Goal: Find specific page/section: Find specific page/section

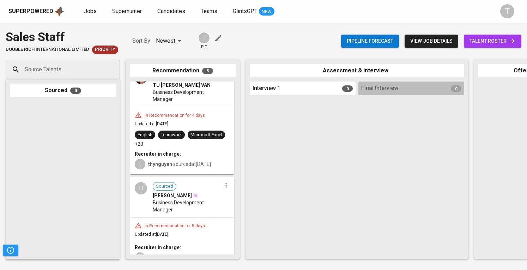
scroll to position [318, 0]
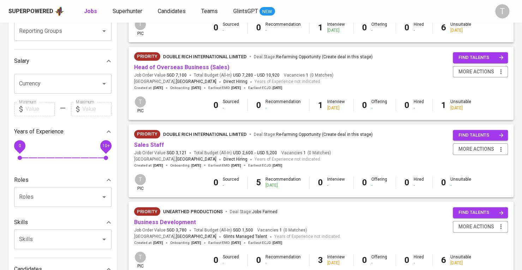
scroll to position [141, 0]
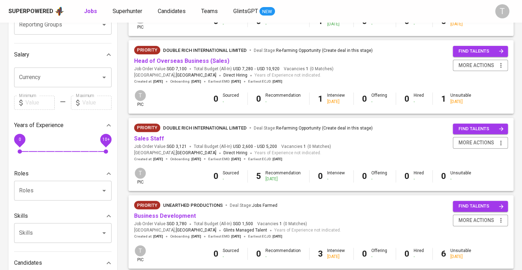
click at [163, 139] on div "Sales Staff" at bounding box center [253, 139] width 239 height 8
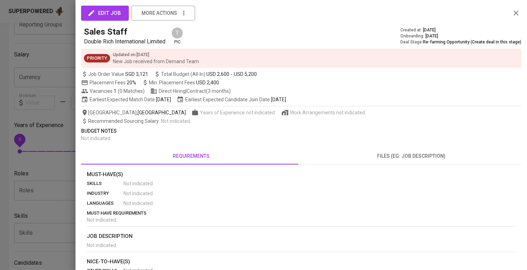
click at [18, 88] on div at bounding box center [263, 135] width 527 height 270
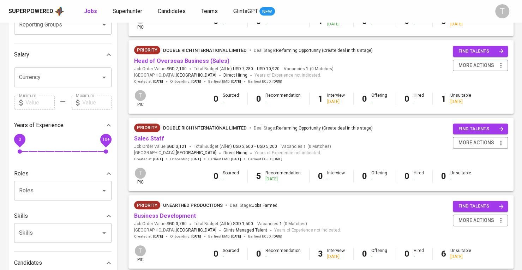
scroll to position [211, 0]
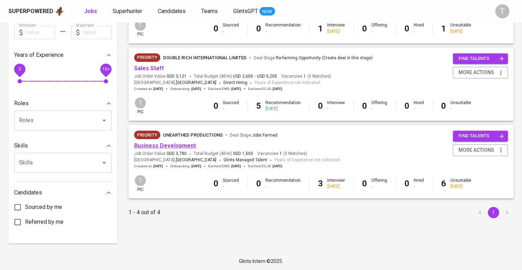
click at [181, 144] on link "Business Development" at bounding box center [165, 145] width 62 height 7
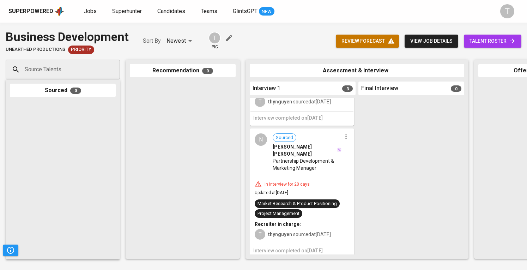
scroll to position [183, 0]
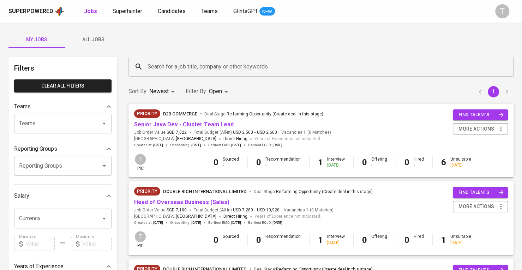
click at [104, 41] on span "All Jobs" at bounding box center [93, 39] width 48 height 9
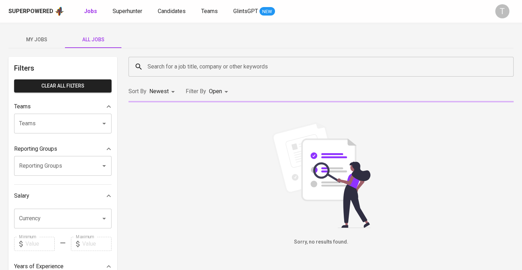
click at [87, 120] on input "Teams" at bounding box center [52, 123] width 71 height 13
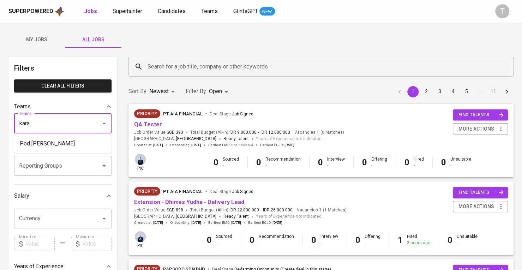
click at [84, 144] on li "Pod Kara" at bounding box center [62, 143] width 97 height 13
type input "kara"
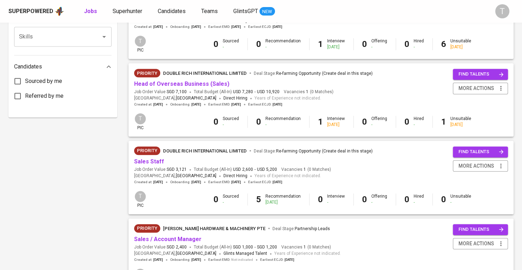
scroll to position [424, 0]
